Goal: Task Accomplishment & Management: Use online tool/utility

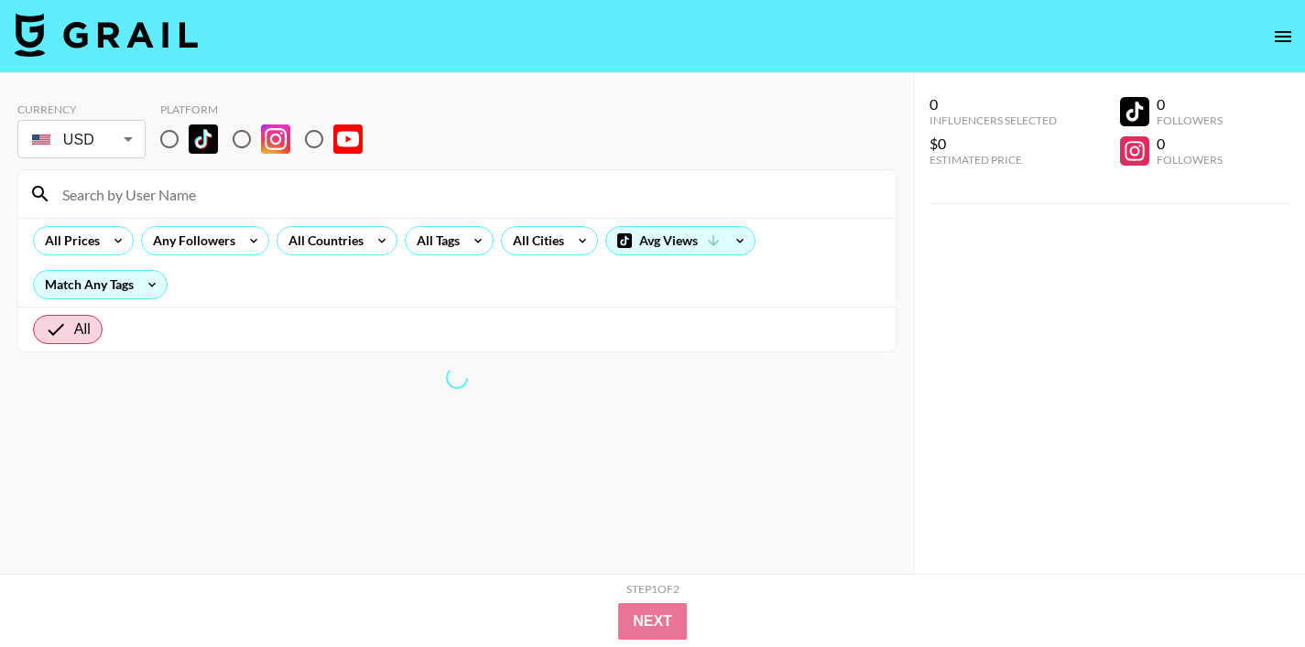
click at [168, 138] on input "radio" at bounding box center [169, 139] width 38 height 38
radio input "true"
click at [176, 132] on input "radio" at bounding box center [169, 139] width 38 height 38
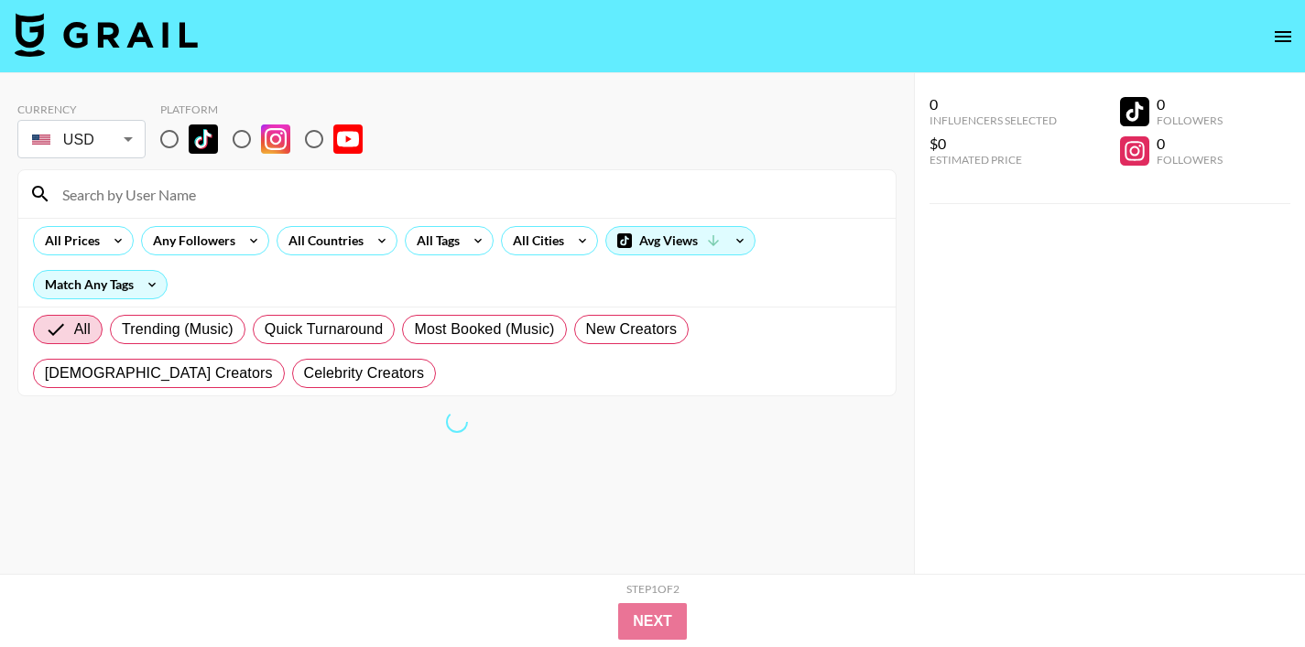
click at [170, 136] on input "radio" at bounding box center [169, 139] width 38 height 38
radio input "true"
click at [135, 210] on div at bounding box center [456, 194] width 877 height 48
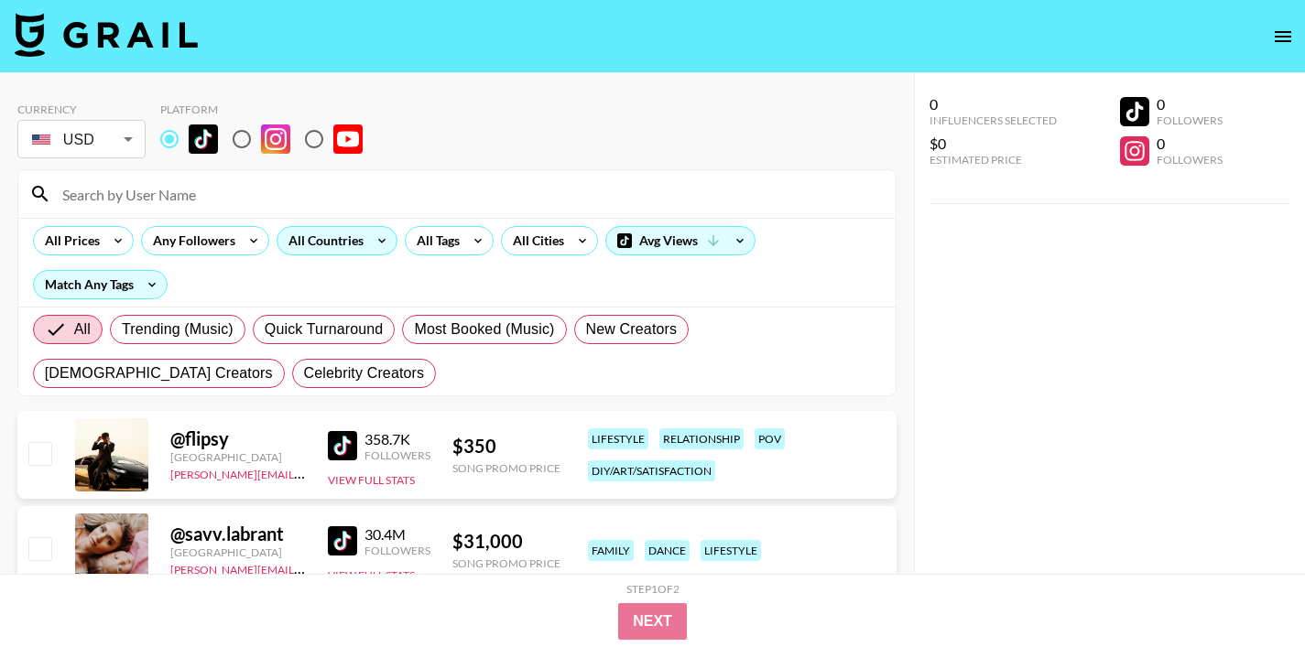
click at [346, 233] on div "All Countries" at bounding box center [322, 240] width 90 height 27
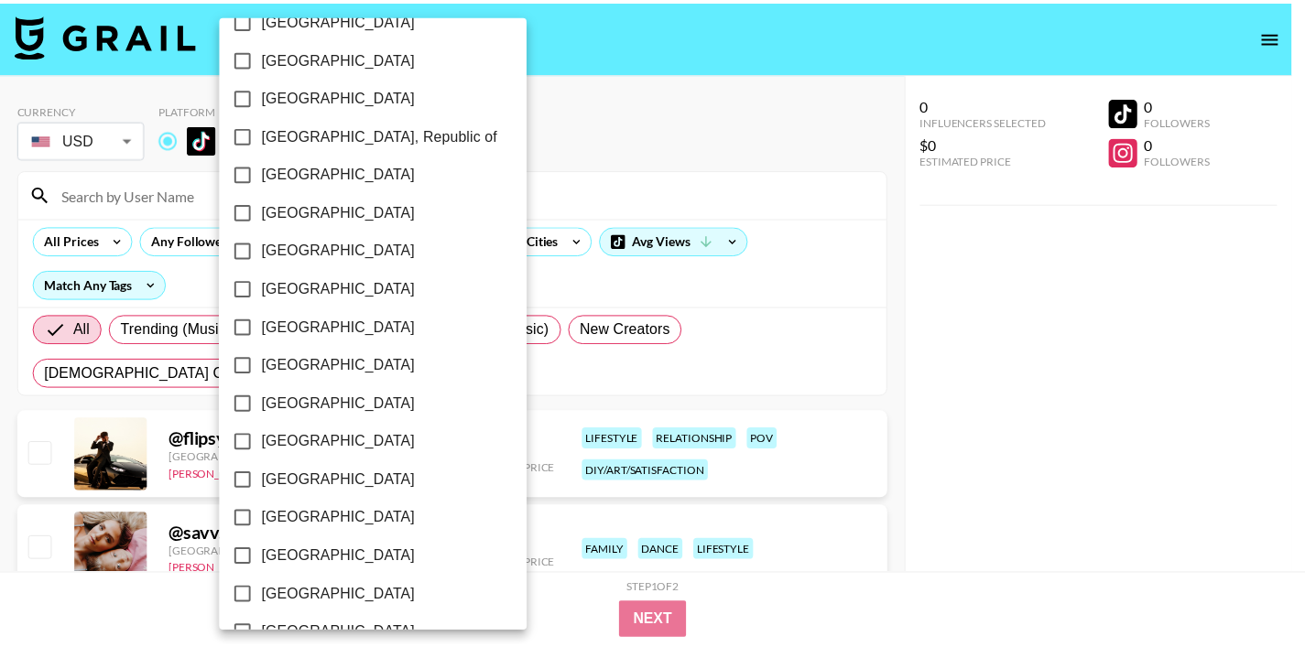
scroll to position [1488, 0]
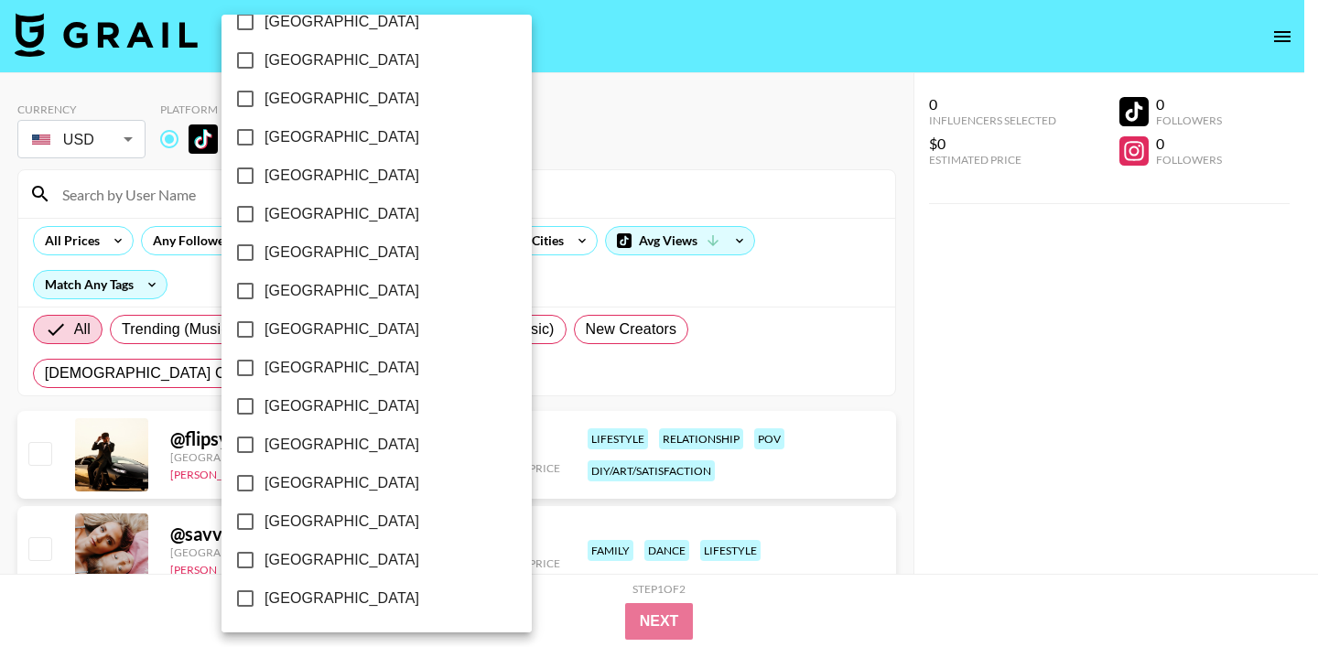
click at [244, 522] on input "[GEOGRAPHIC_DATA]" at bounding box center [245, 522] width 38 height 38
checkbox input "true"
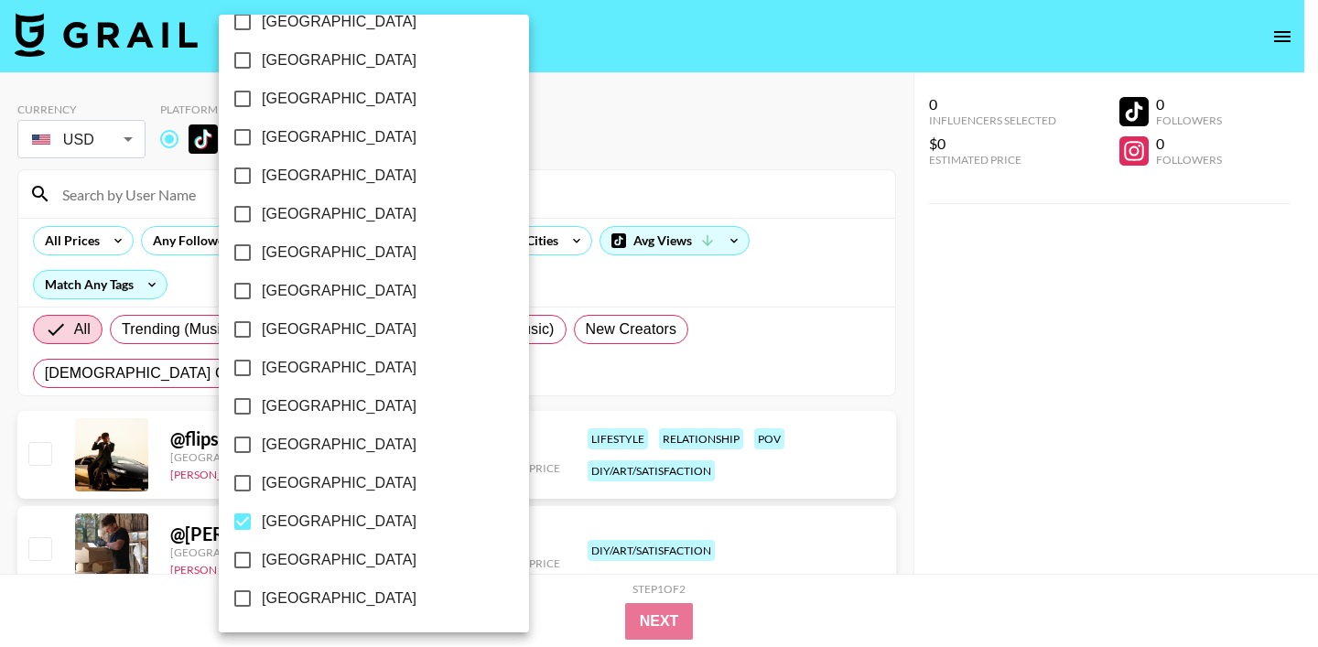
click at [609, 188] on div at bounding box center [659, 323] width 1318 height 647
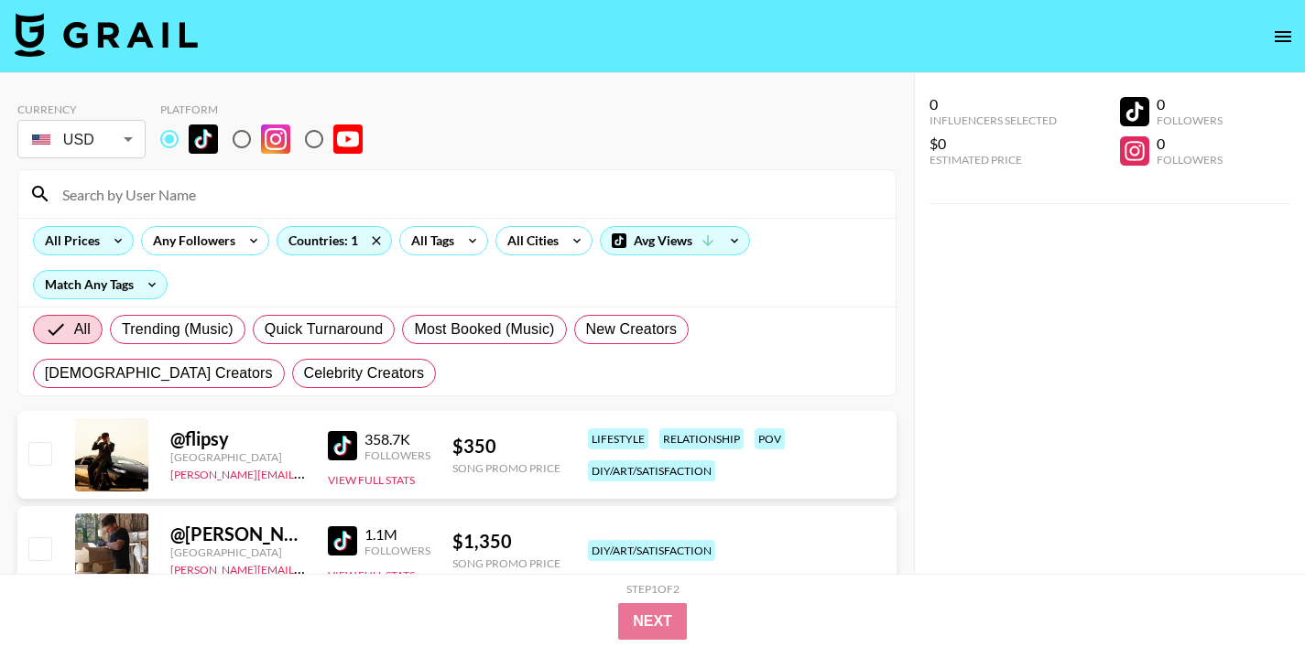
click at [92, 244] on div "All Prices" at bounding box center [69, 240] width 70 height 27
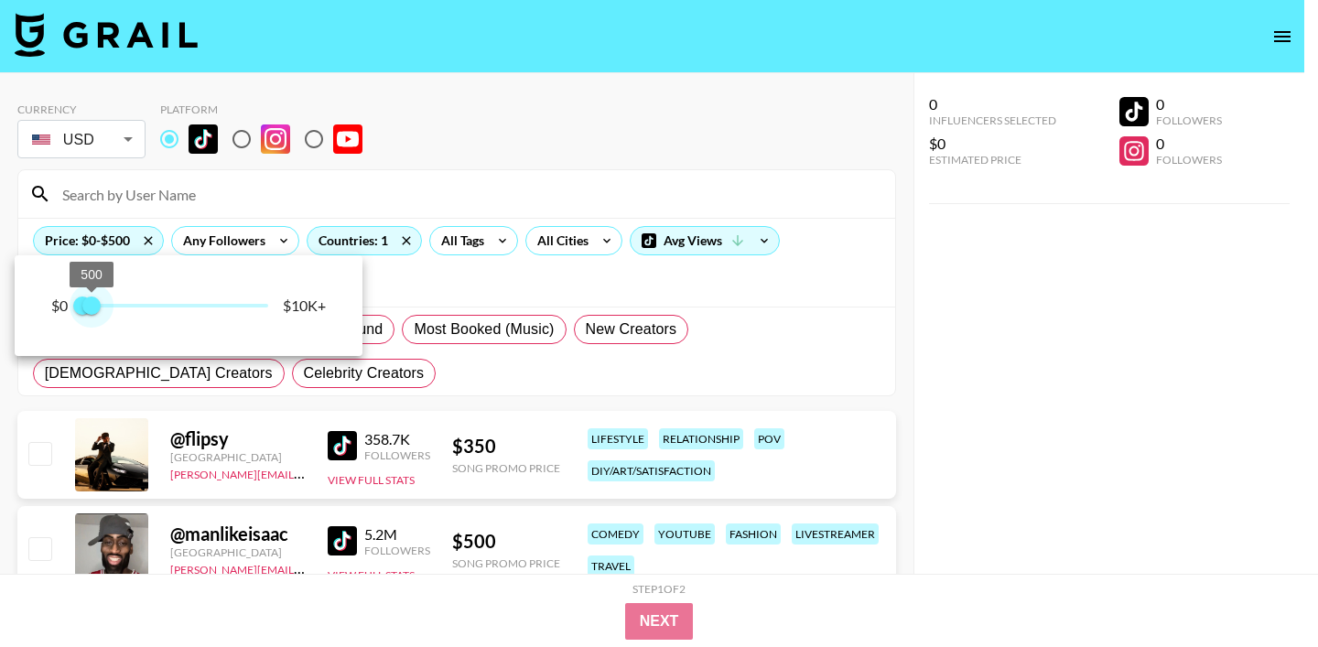
type input "250"
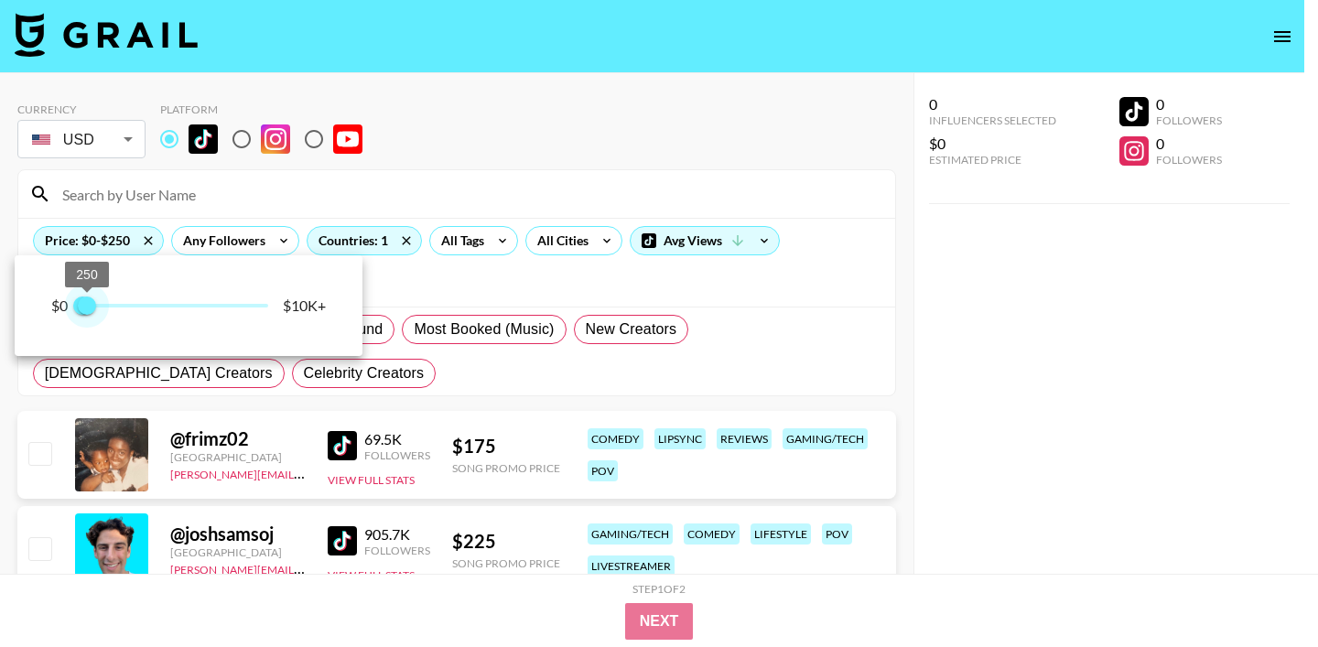
drag, startPoint x: 262, startPoint y: 305, endPoint x: 89, endPoint y: 315, distance: 173.3
click at [89, 315] on span "250" at bounding box center [87, 306] width 18 height 18
click at [577, 173] on div at bounding box center [659, 323] width 1318 height 647
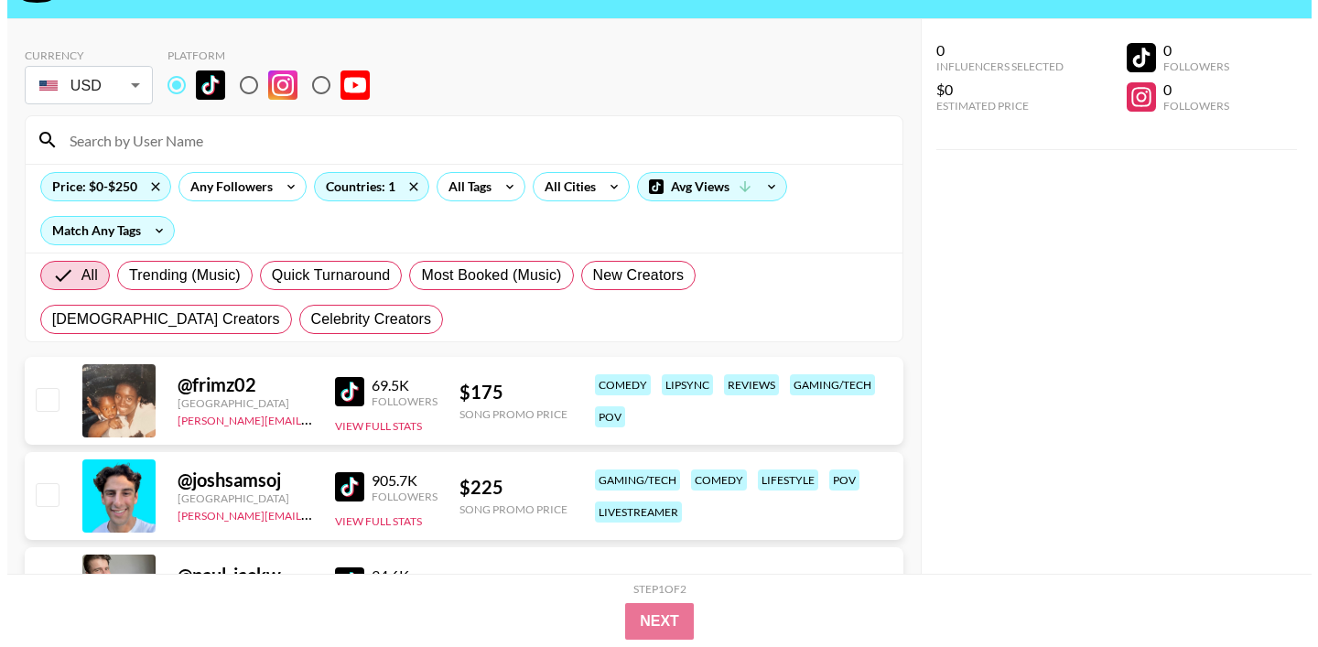
scroll to position [53, 0]
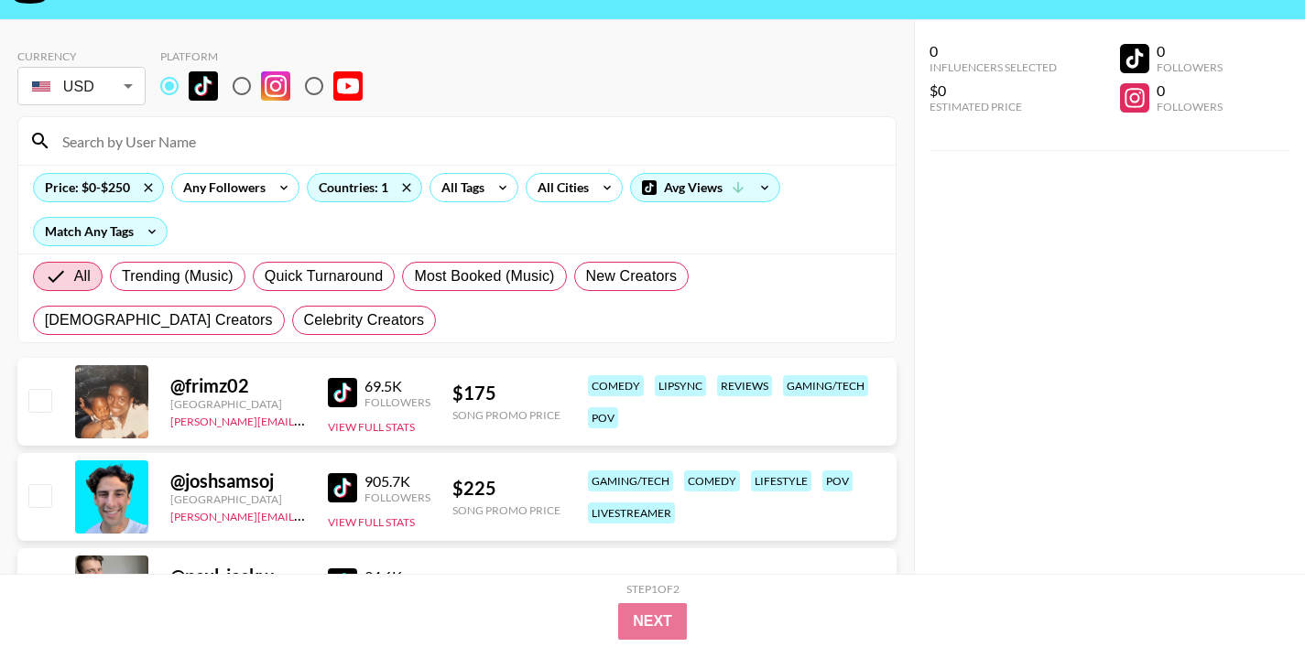
click at [343, 399] on img at bounding box center [342, 392] width 29 height 29
click at [348, 488] on img at bounding box center [342, 487] width 29 height 29
click at [495, 190] on icon at bounding box center [502, 187] width 29 height 27
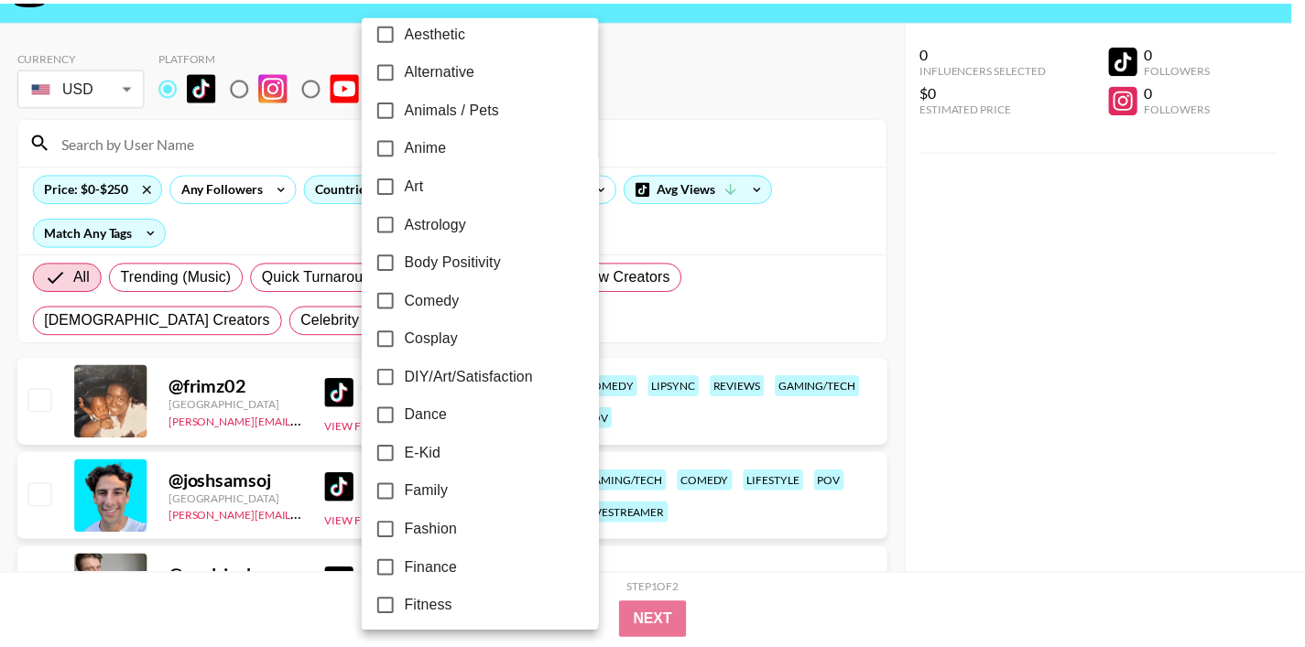
scroll to position [98, 0]
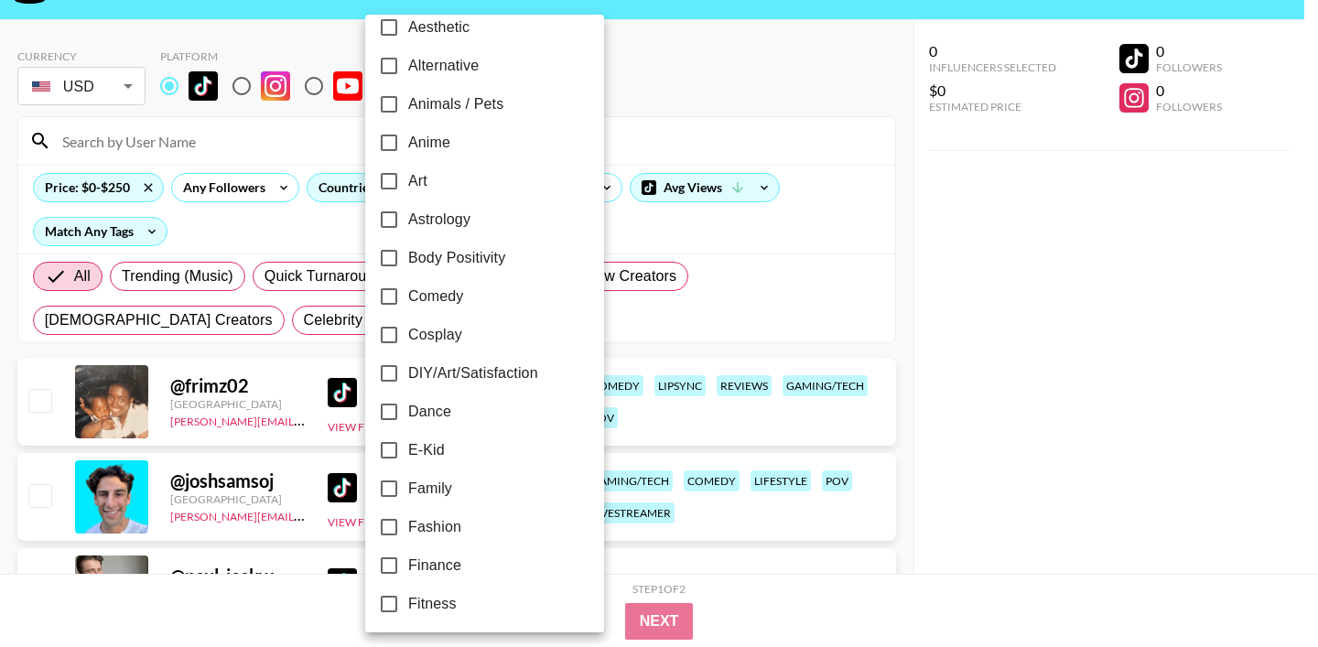
click at [398, 423] on input "Dance" at bounding box center [389, 412] width 38 height 38
click at [395, 419] on input "Dance" at bounding box center [389, 412] width 38 height 38
checkbox input "true"
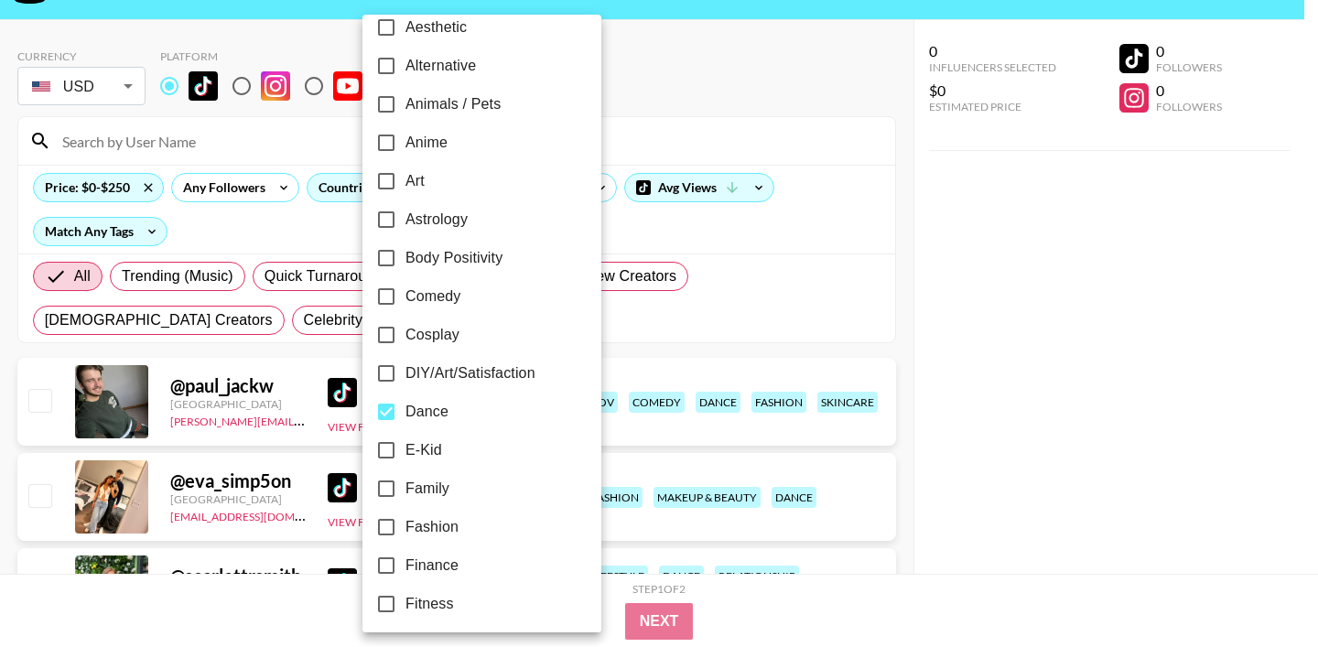
click at [703, 333] on div at bounding box center [659, 323] width 1318 height 647
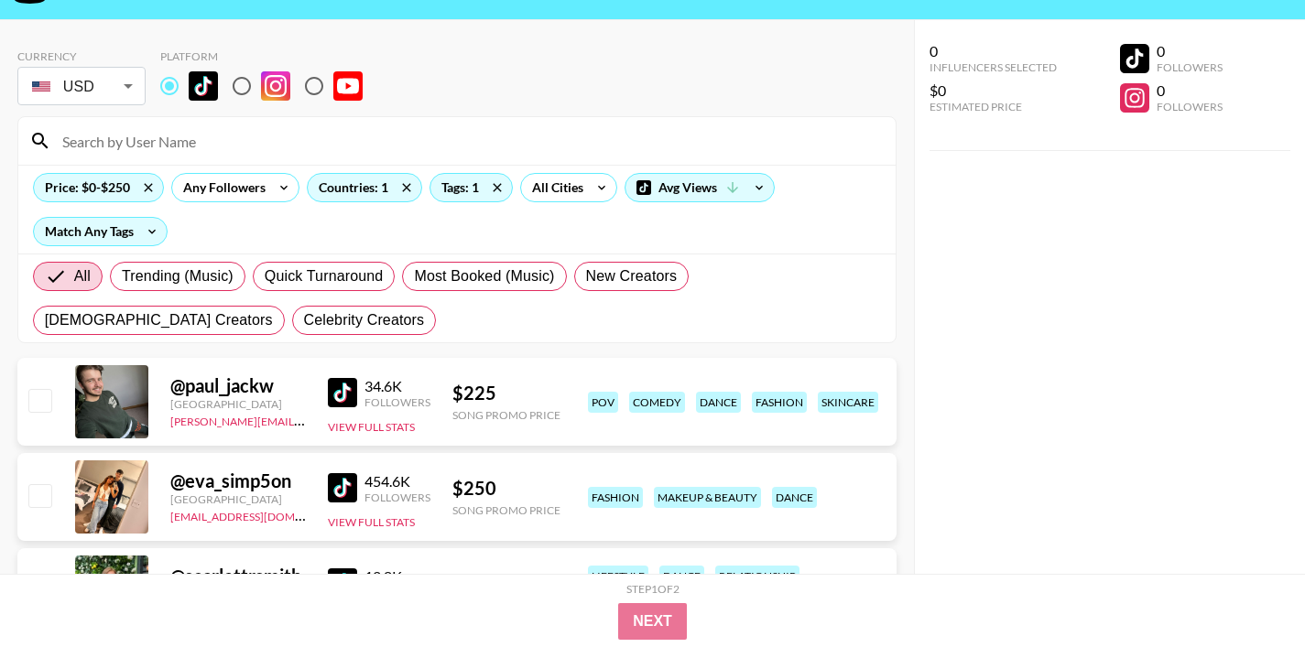
click at [342, 392] on img at bounding box center [342, 392] width 29 height 29
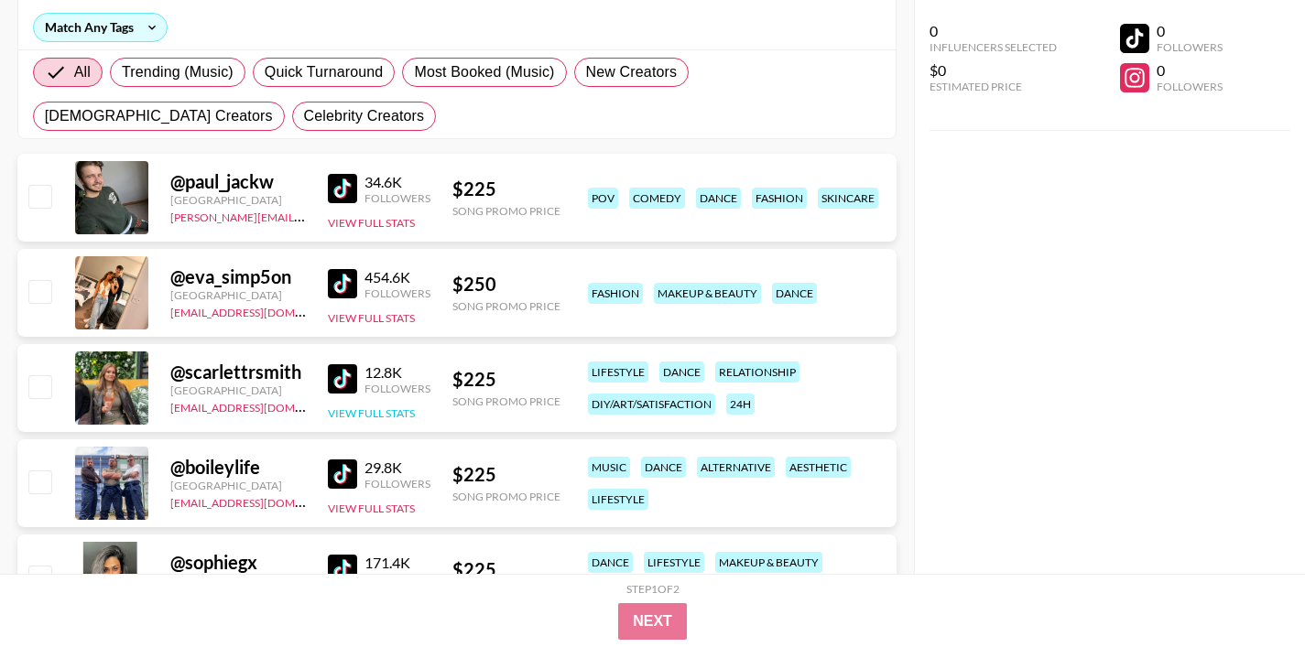
scroll to position [268, 0]
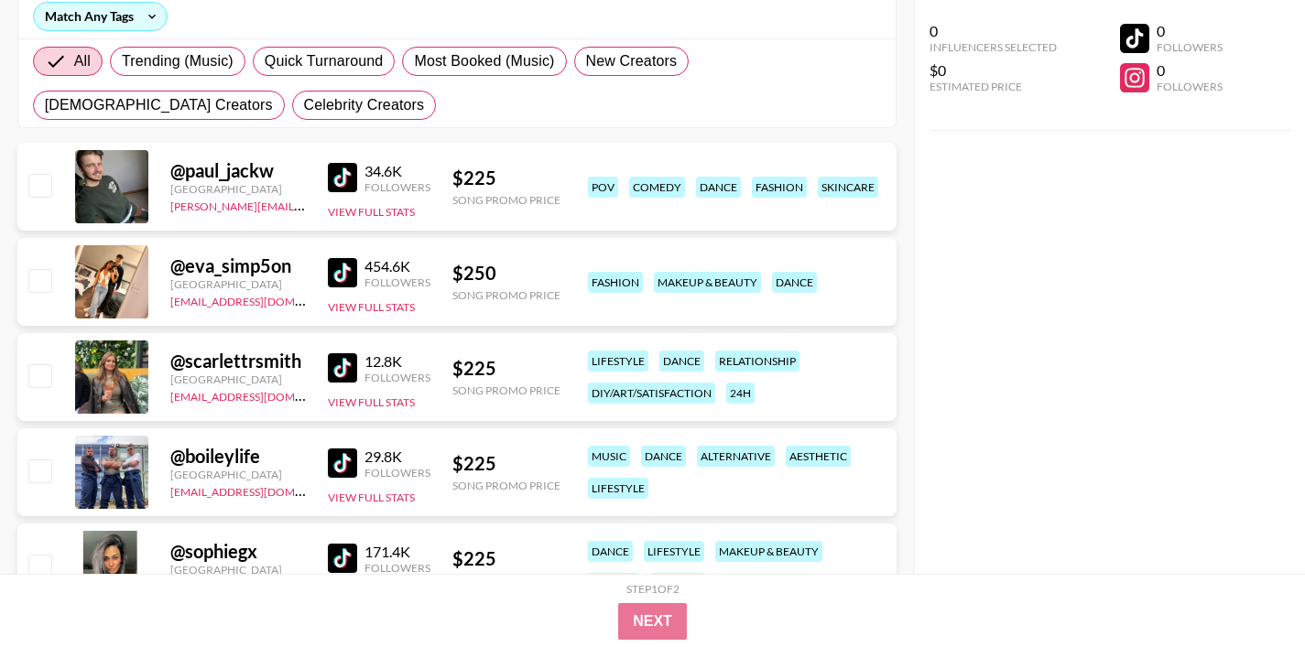
click at [350, 274] on img at bounding box center [342, 272] width 29 height 29
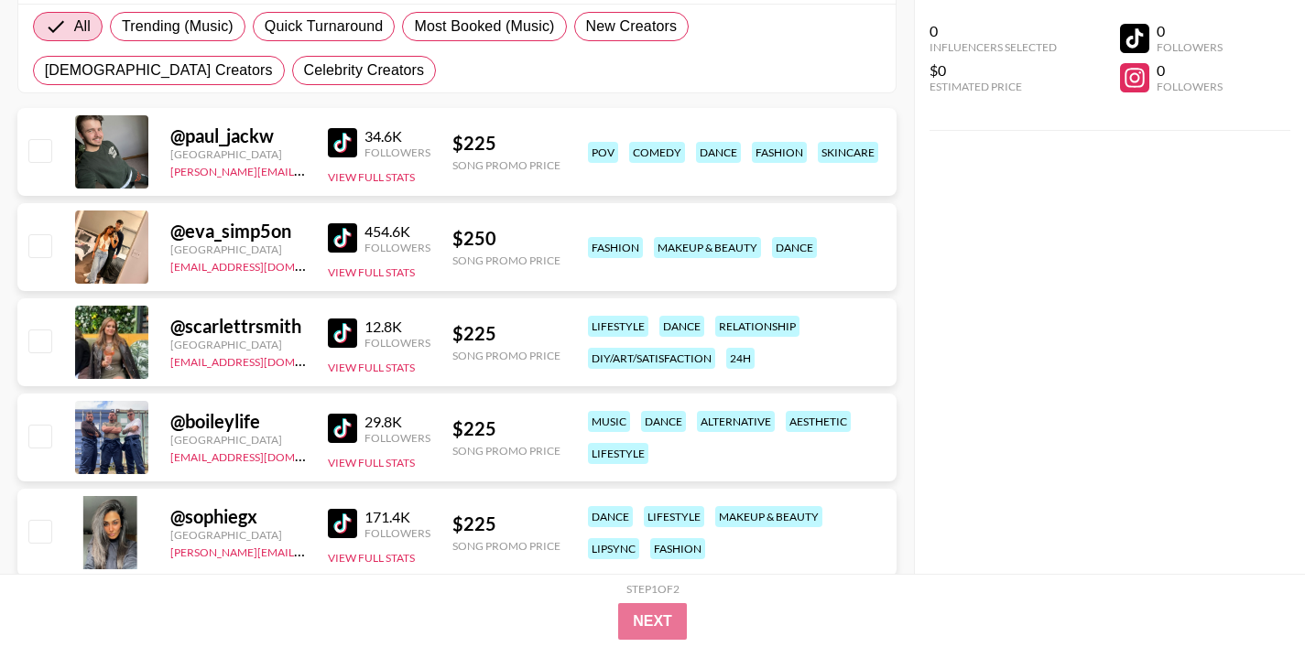
scroll to position [305, 0]
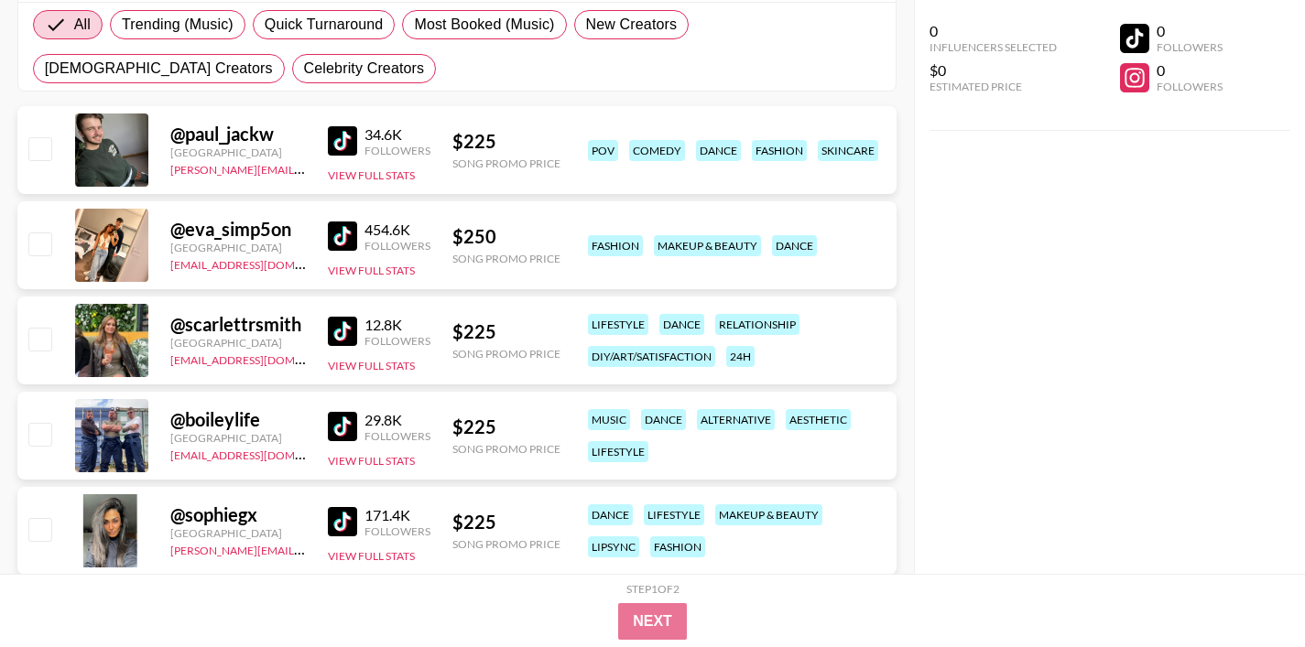
click at [348, 335] on img at bounding box center [342, 331] width 29 height 29
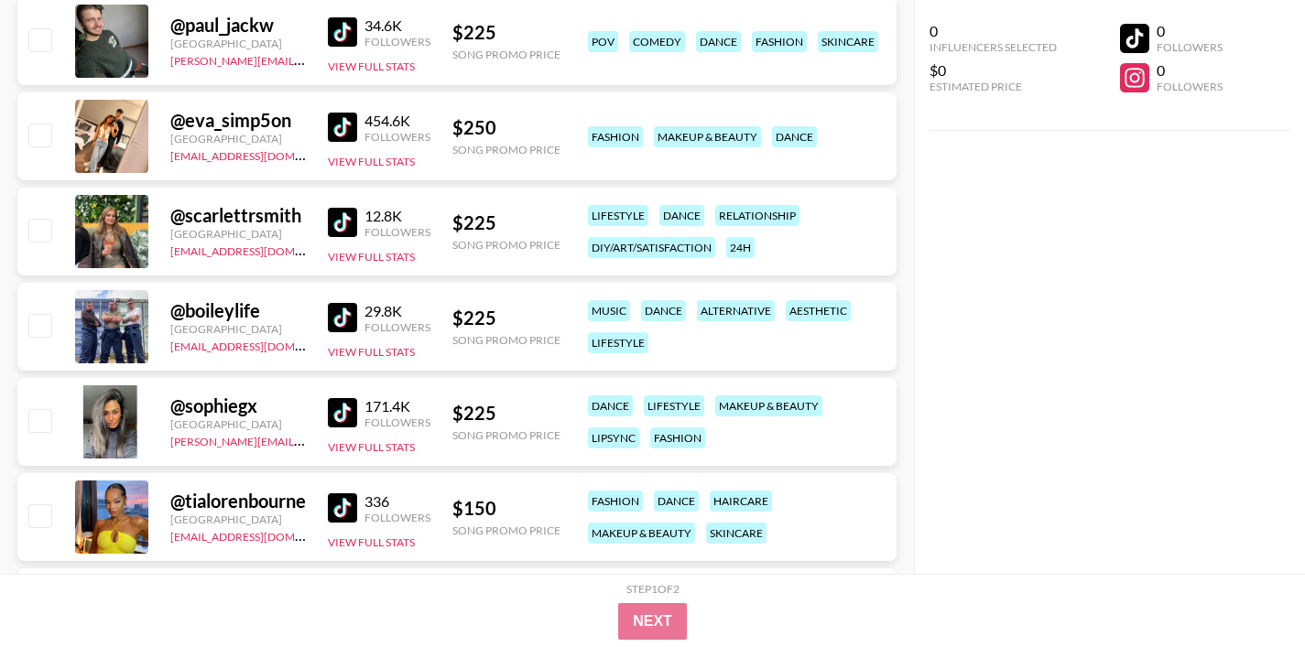
click at [338, 322] on img at bounding box center [342, 317] width 29 height 29
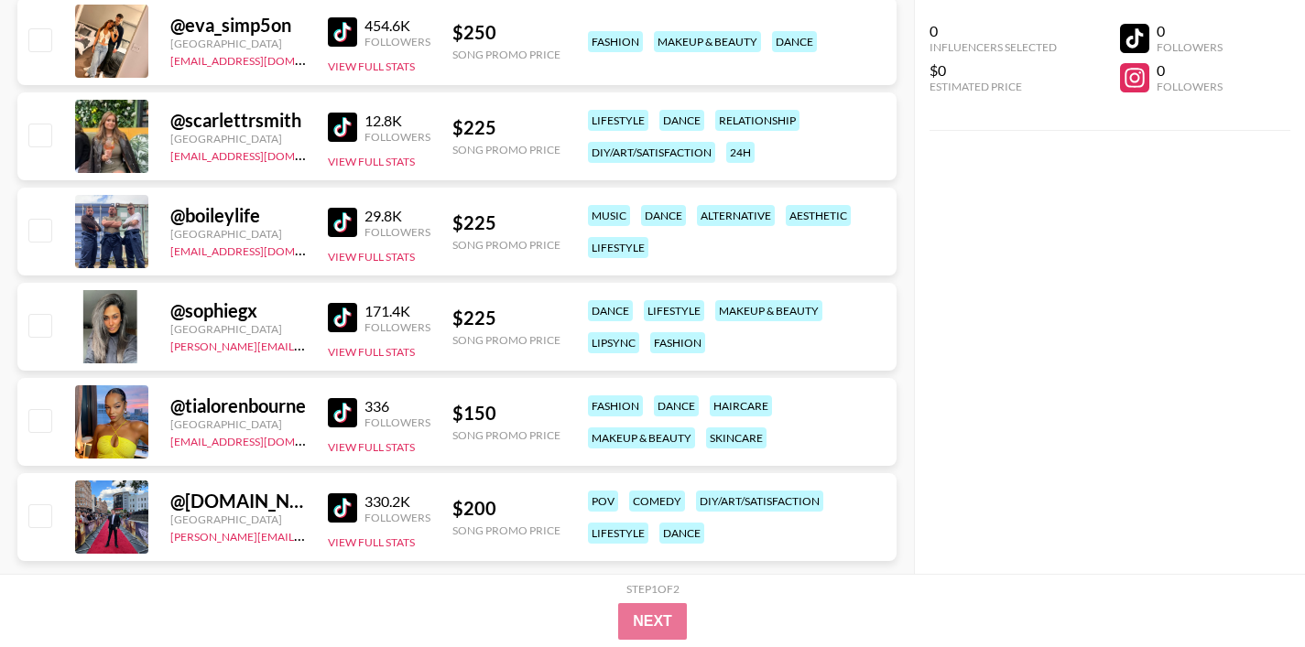
scroll to position [546, 0]
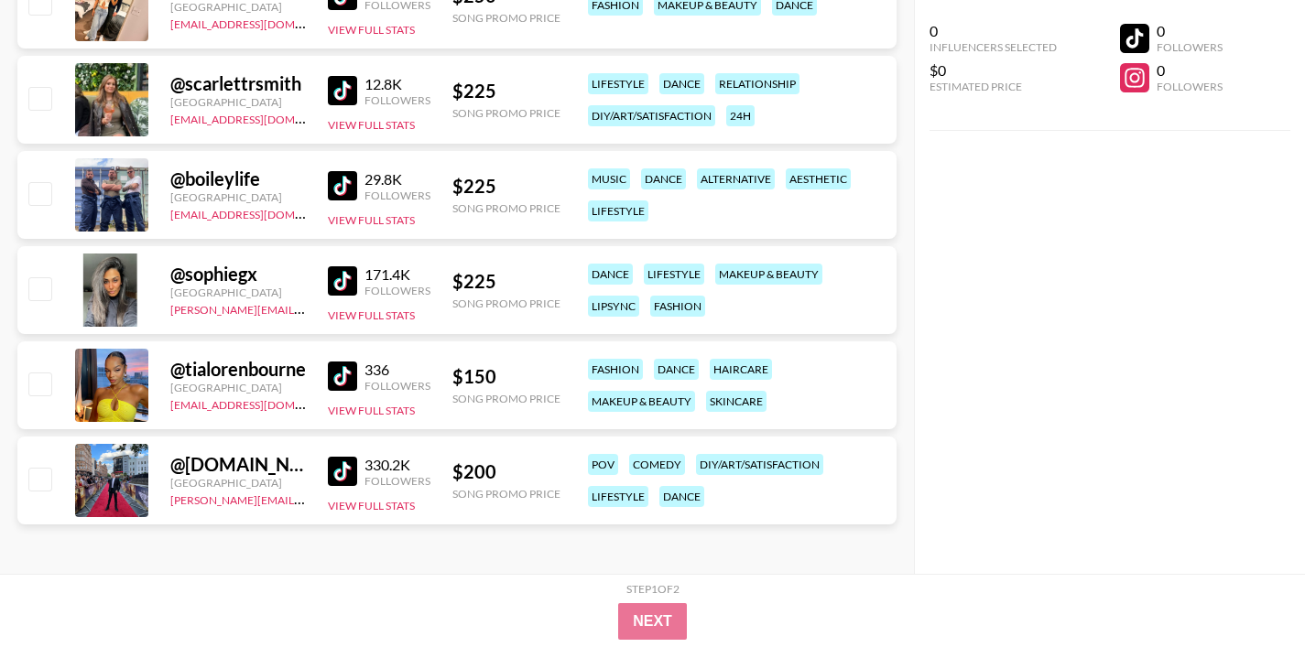
click at [334, 287] on img at bounding box center [342, 280] width 29 height 29
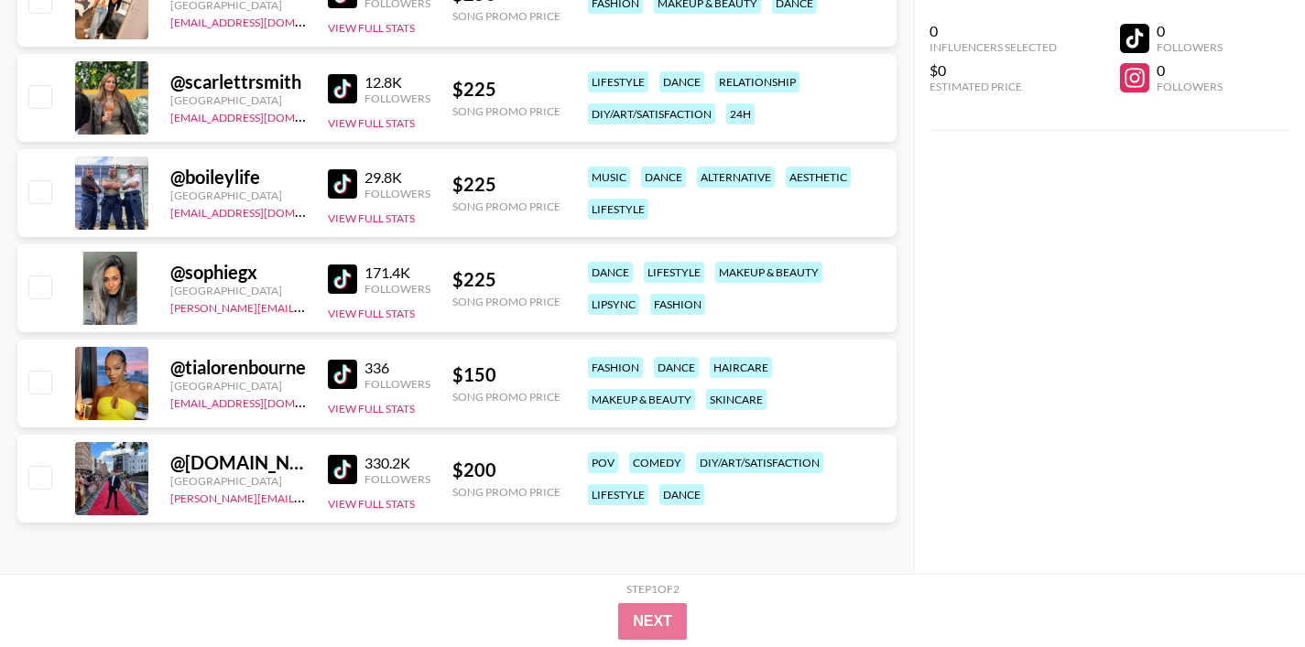
click at [334, 378] on img at bounding box center [342, 374] width 29 height 29
click at [346, 466] on img at bounding box center [342, 469] width 29 height 29
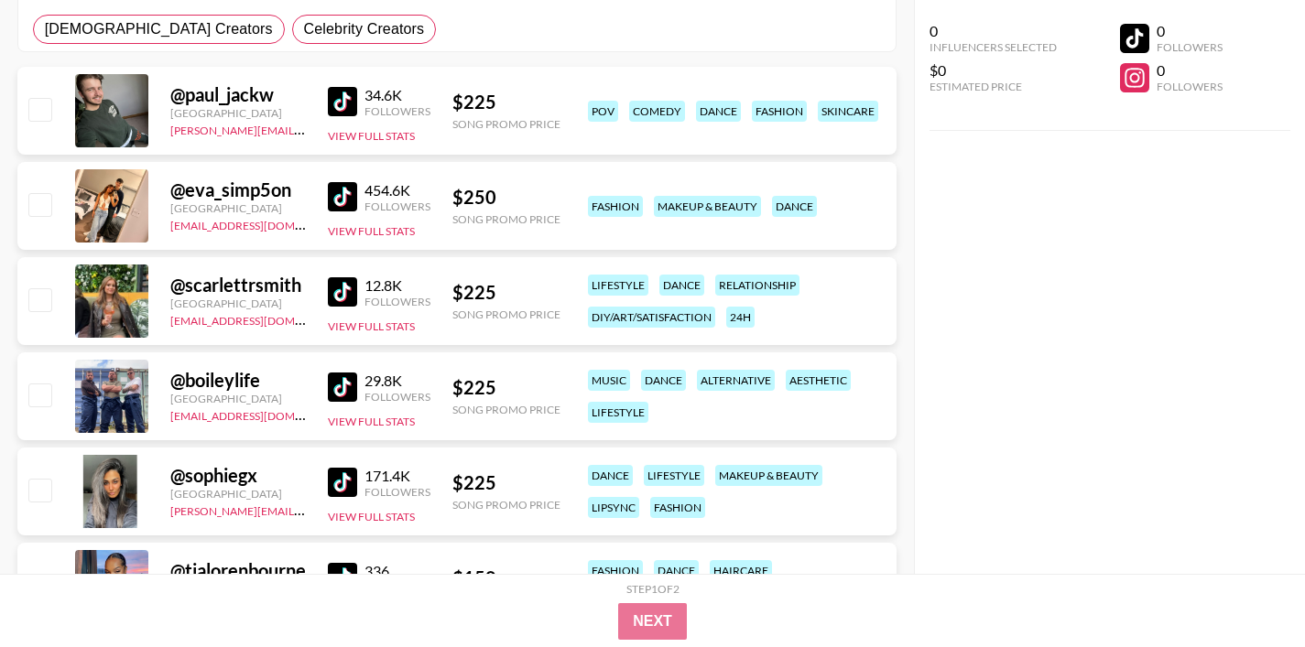
scroll to position [309, 0]
